Goal: Task Accomplishment & Management: Manage account settings

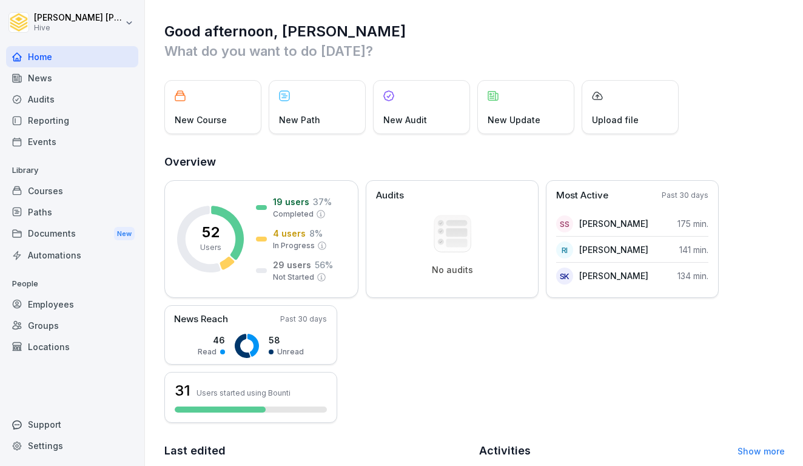
click at [78, 176] on p "Library" at bounding box center [72, 170] width 132 height 19
click at [75, 184] on div "Courses" at bounding box center [72, 190] width 132 height 21
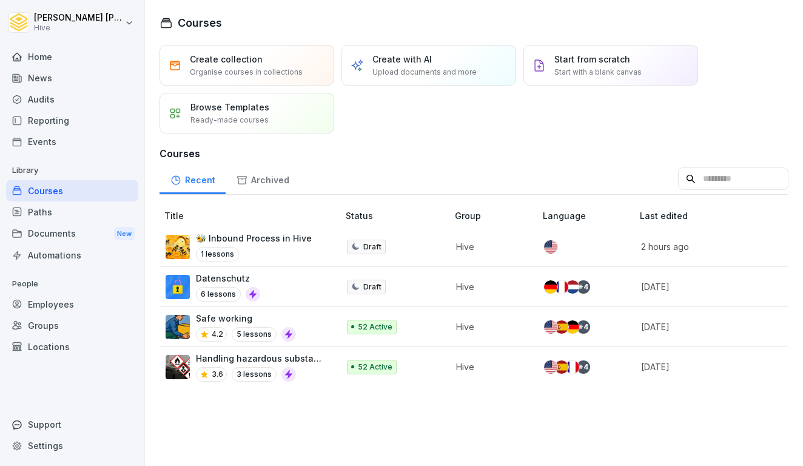
click at [57, 218] on div "Paths" at bounding box center [72, 211] width 132 height 21
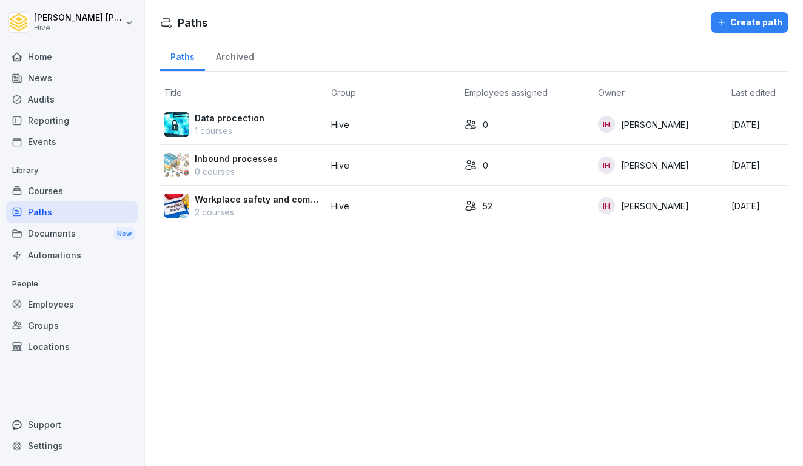
click at [230, 217] on p "2 courses" at bounding box center [258, 212] width 127 height 13
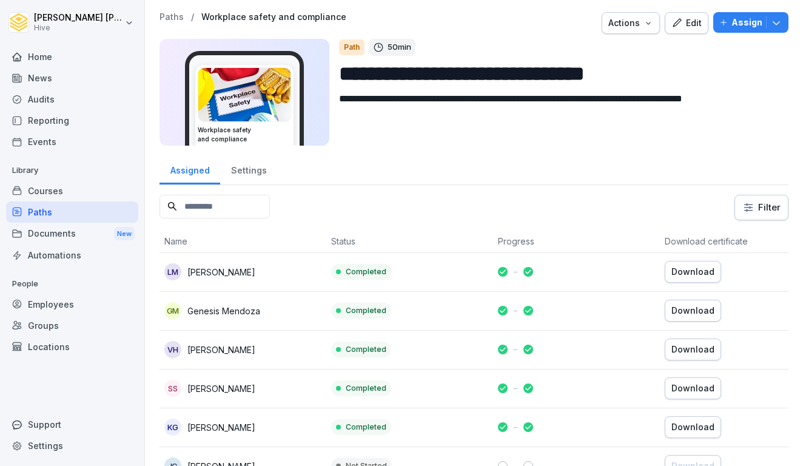
click at [44, 189] on div "Courses" at bounding box center [72, 190] width 132 height 21
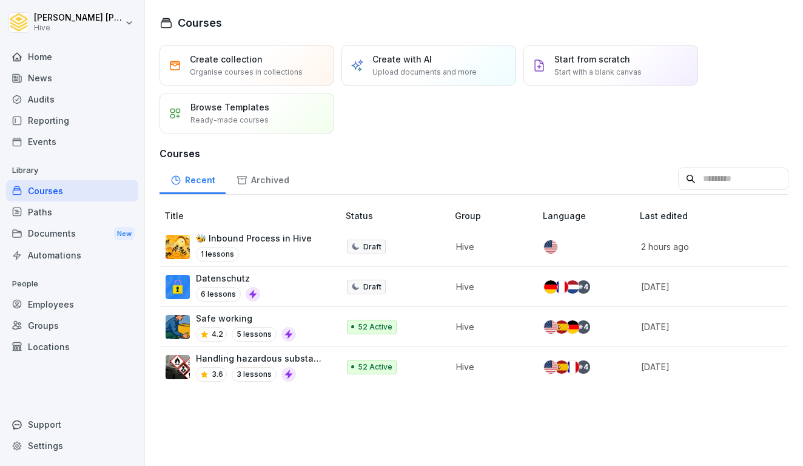
click at [49, 215] on div "Paths" at bounding box center [72, 211] width 132 height 21
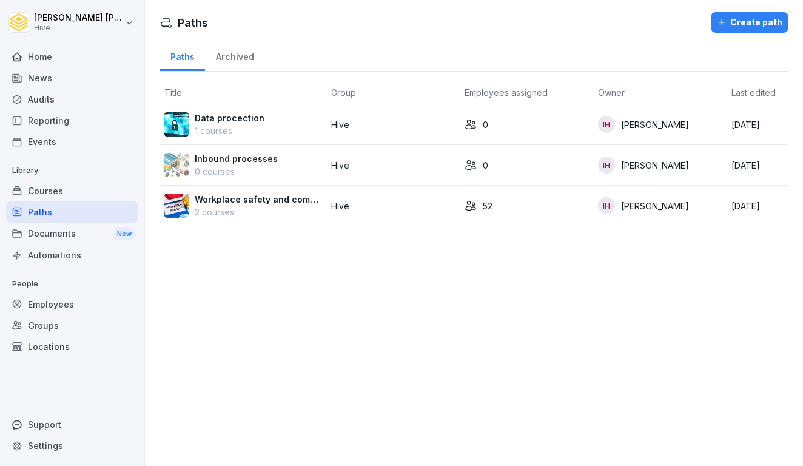
click at [250, 200] on p "Workplace safety and compliance" at bounding box center [258, 199] width 127 height 13
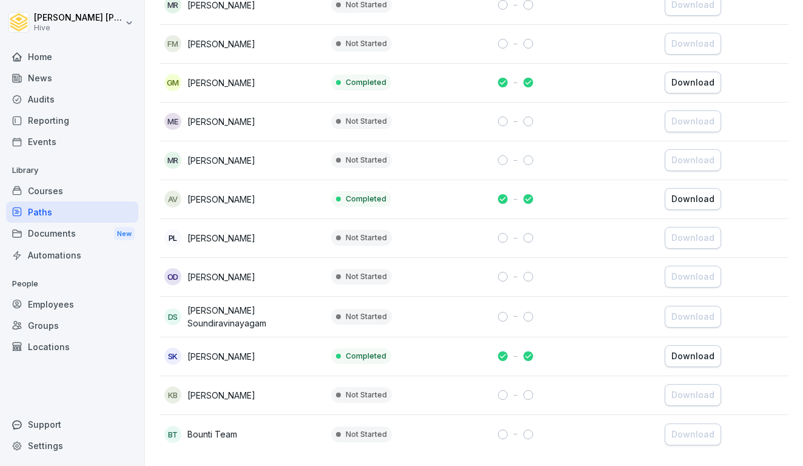
scroll to position [1817, 0]
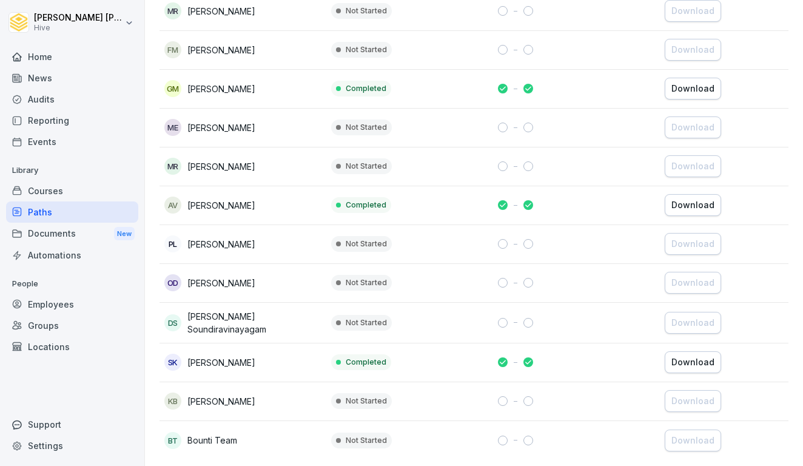
click at [43, 61] on div "Home" at bounding box center [72, 56] width 132 height 21
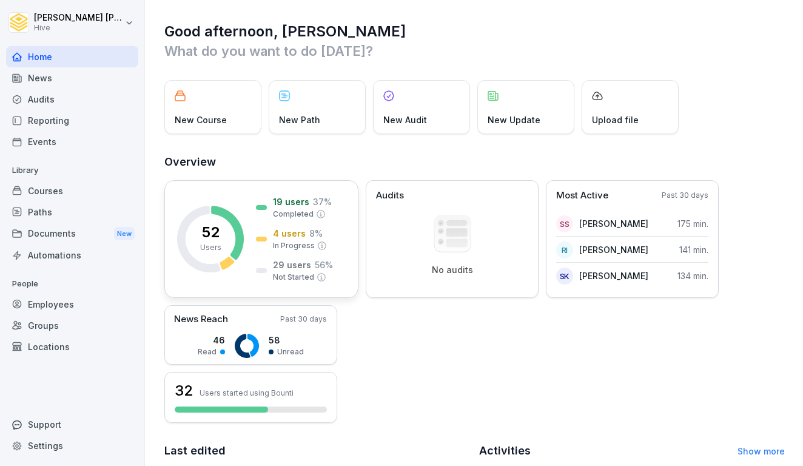
click at [263, 241] on div "4 users 8 % In Progress" at bounding box center [291, 239] width 71 height 24
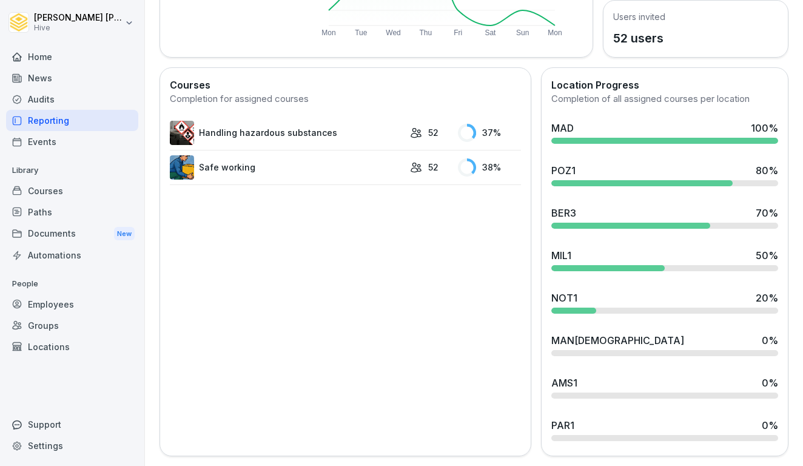
scroll to position [284, 0]
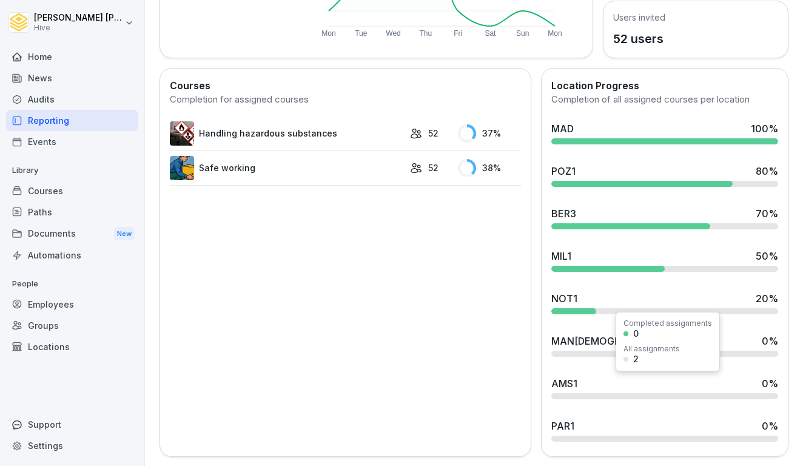
click at [597, 386] on div "AMS1 0 %" at bounding box center [664, 383] width 227 height 15
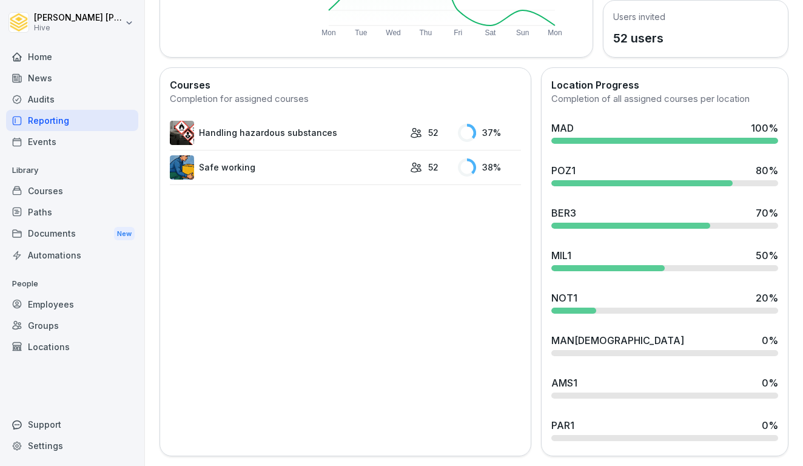
scroll to position [284, 0]
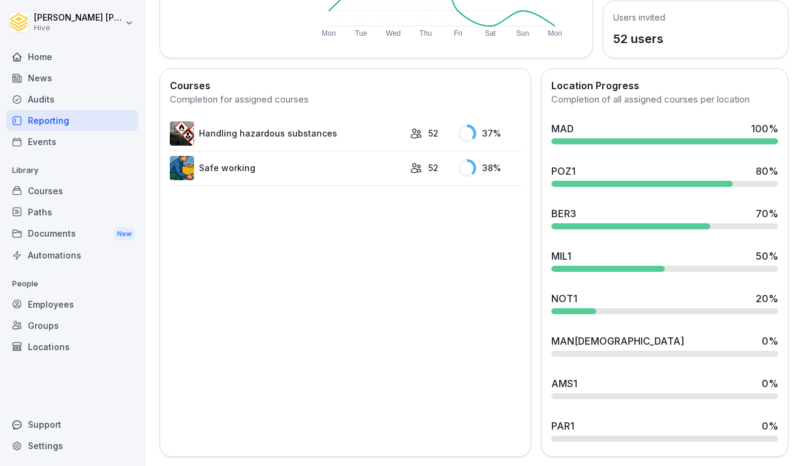
click at [99, 195] on div "Courses" at bounding box center [72, 190] width 132 height 21
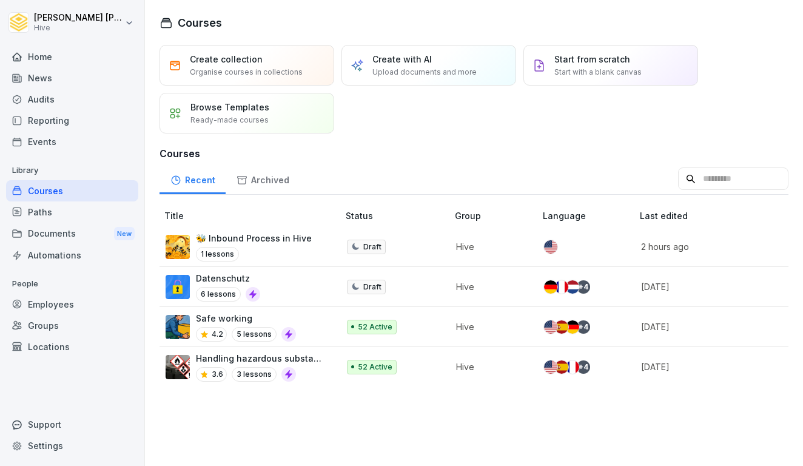
click at [93, 209] on div "Paths" at bounding box center [72, 211] width 132 height 21
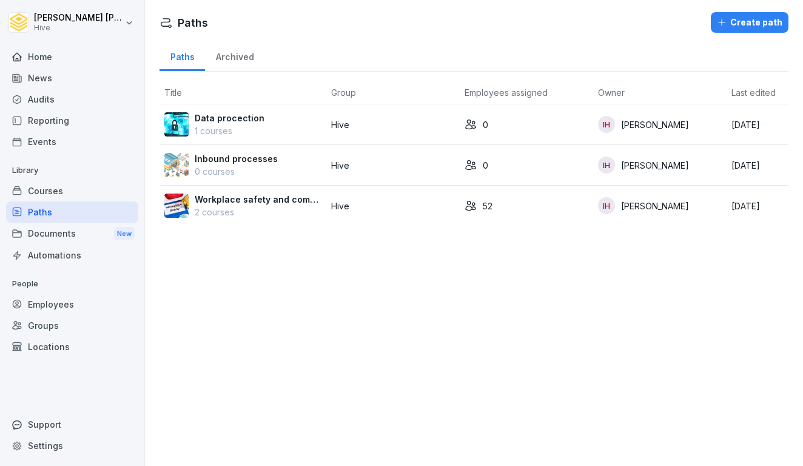
click at [249, 213] on p "2 courses" at bounding box center [258, 212] width 127 height 13
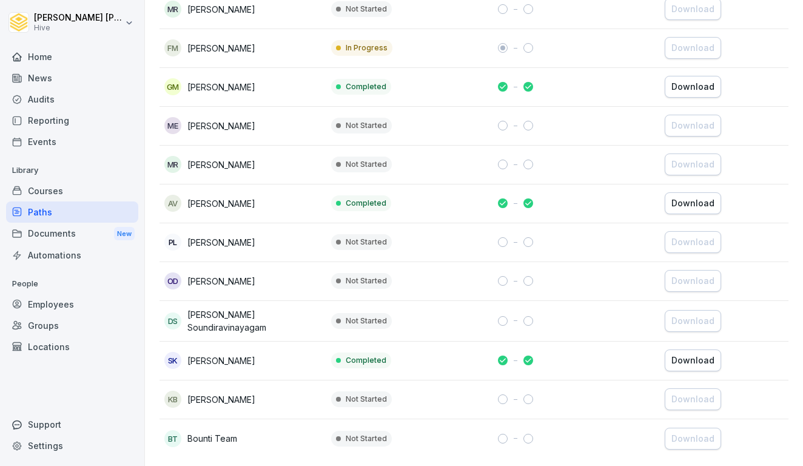
scroll to position [1817, 0]
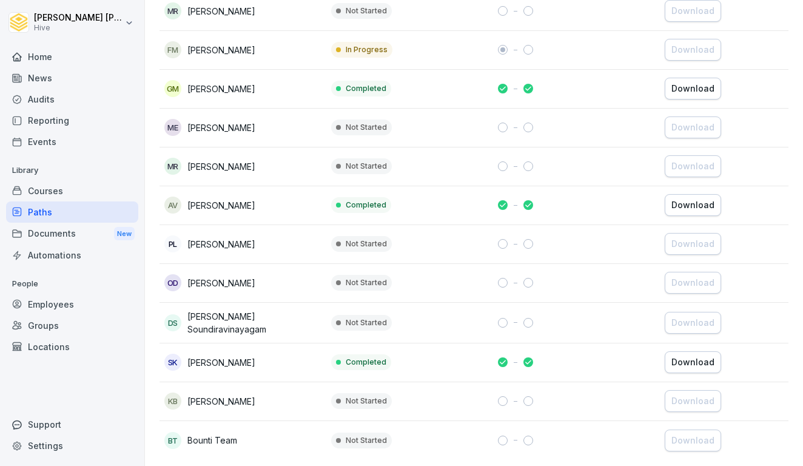
click at [224, 250] on td "PL Przemyslaw Latacz" at bounding box center [243, 244] width 167 height 39
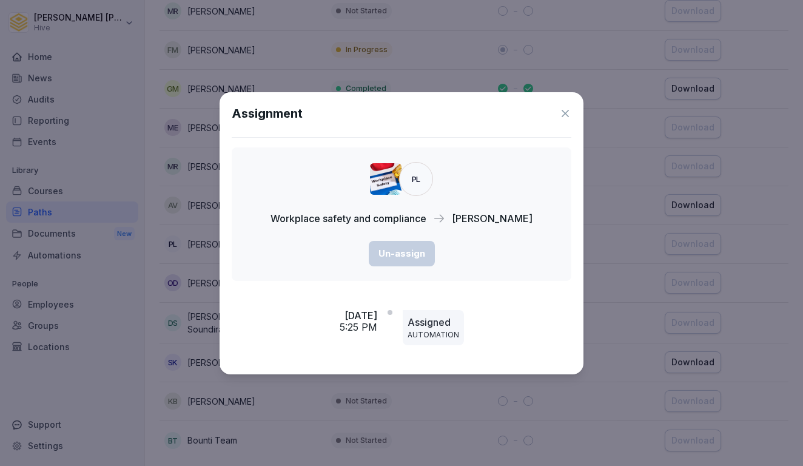
click at [564, 113] on icon at bounding box center [565, 113] width 12 height 12
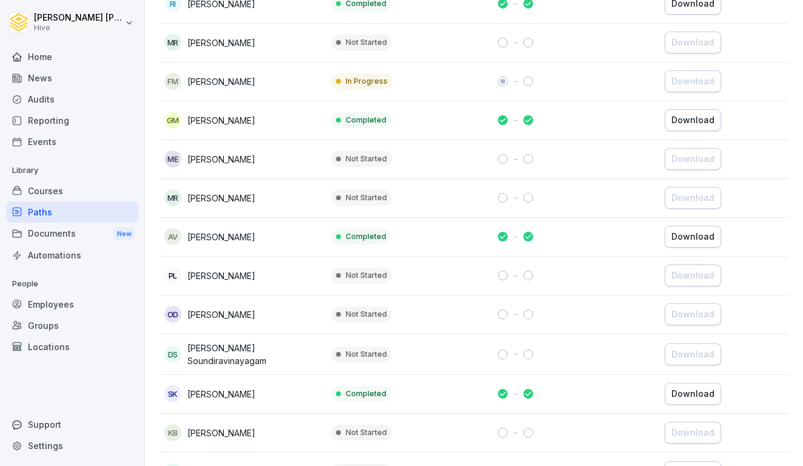
scroll to position [1773, 0]
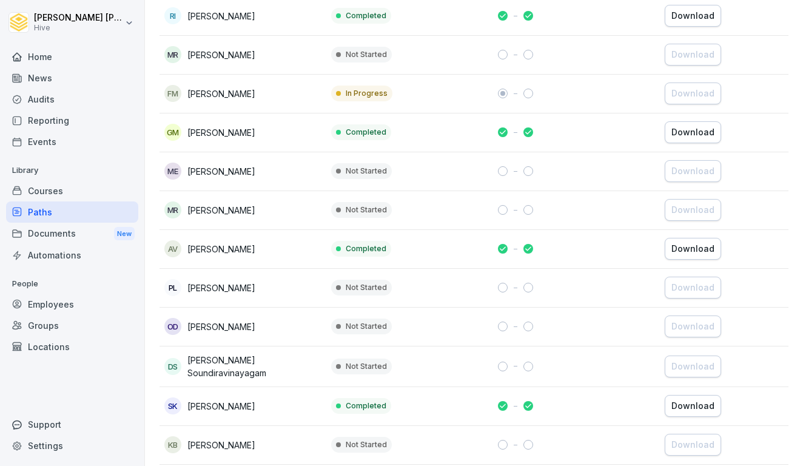
click at [412, 322] on td "Not Started" at bounding box center [409, 326] width 167 height 39
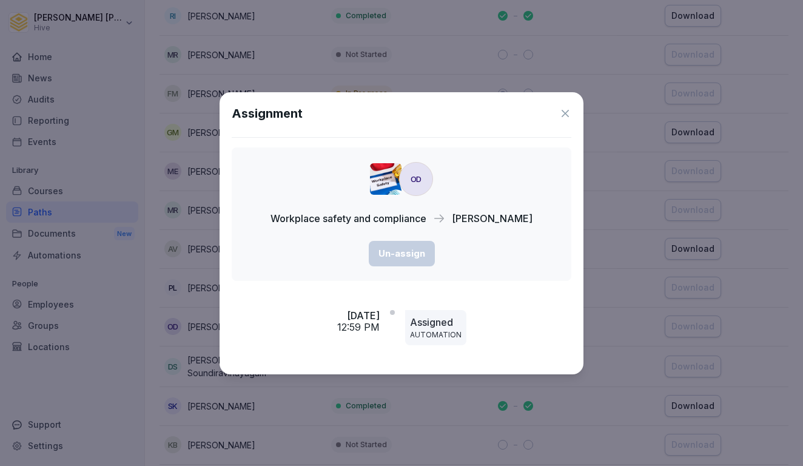
click at [567, 113] on icon at bounding box center [565, 113] width 12 height 12
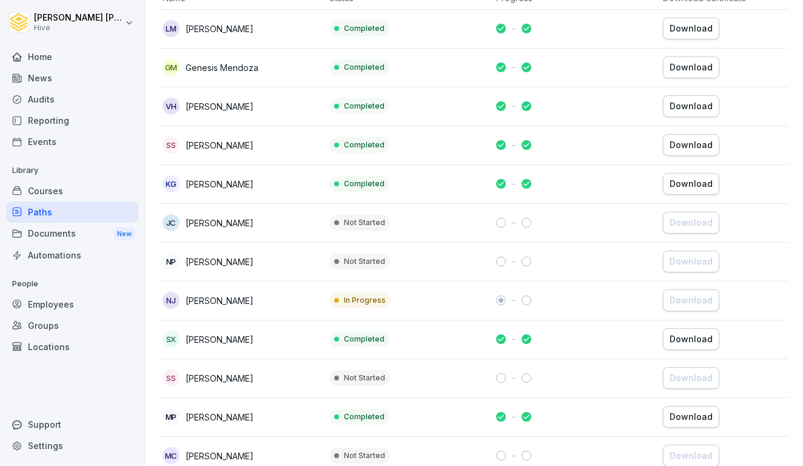
scroll to position [241, 0]
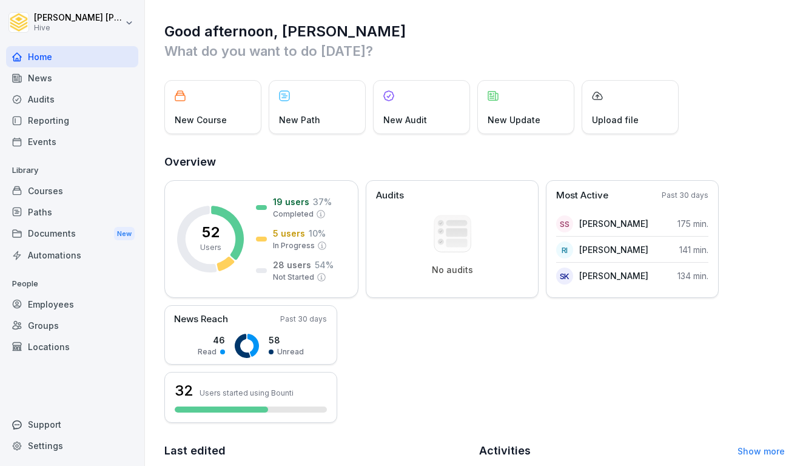
click at [216, 123] on p "New Course" at bounding box center [201, 119] width 52 height 13
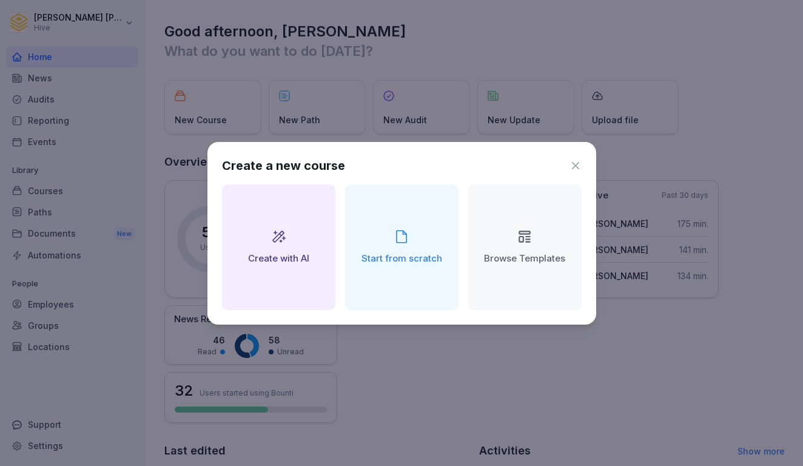
click at [577, 161] on icon at bounding box center [575, 166] width 12 height 12
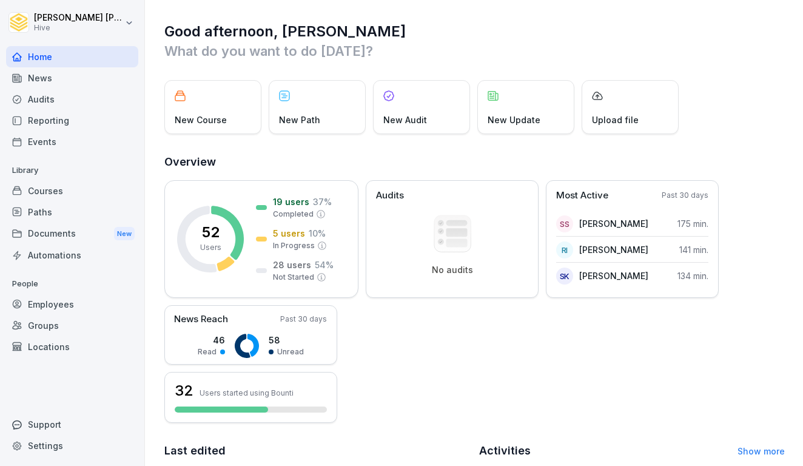
click at [45, 209] on div "Paths" at bounding box center [72, 211] width 132 height 21
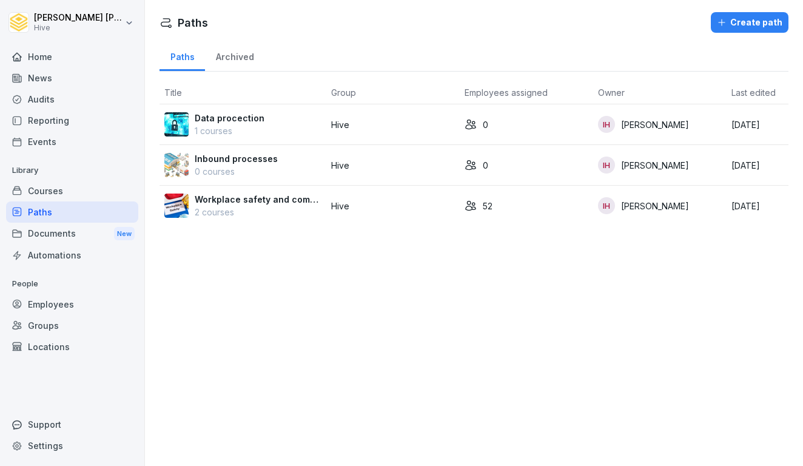
click at [283, 207] on p "2 courses" at bounding box center [258, 212] width 127 height 13
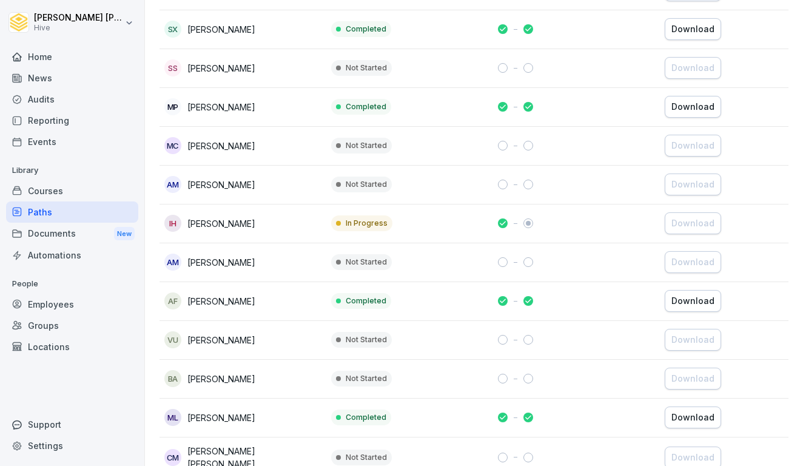
scroll to position [554, 0]
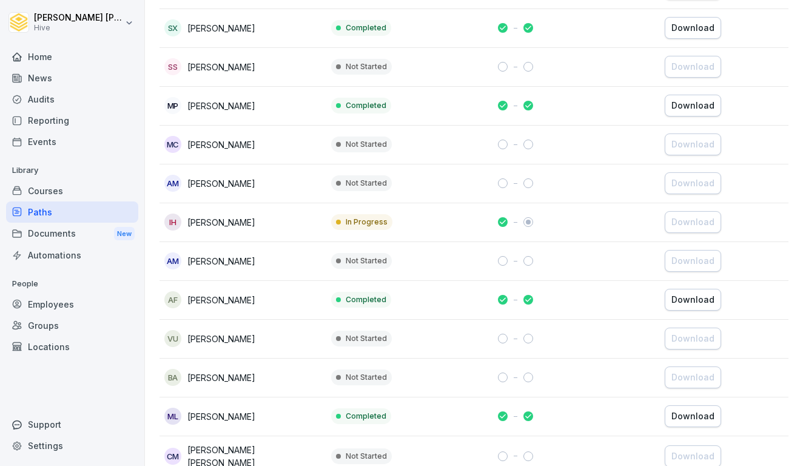
click at [695, 300] on div "Download" at bounding box center [692, 299] width 43 height 13
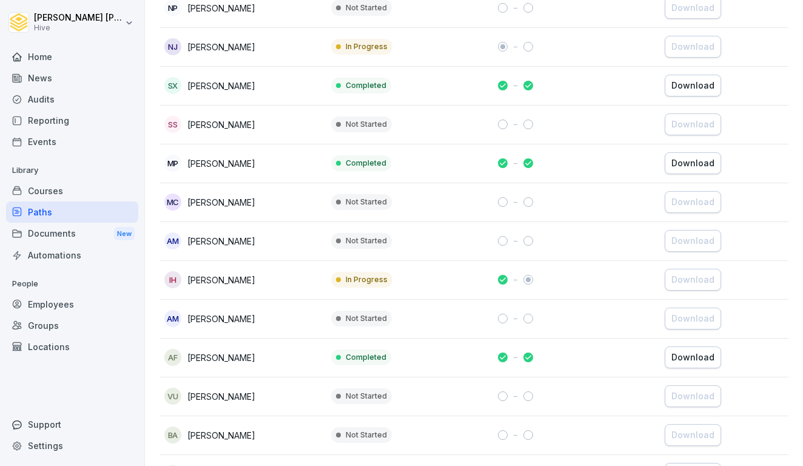
scroll to position [494, 0]
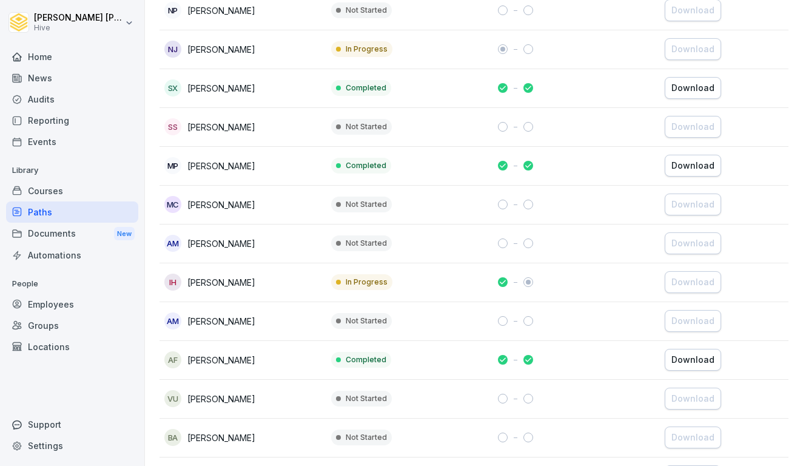
click at [688, 170] on div "Download" at bounding box center [692, 165] width 43 height 13
